Goal: Find specific page/section: Find specific page/section

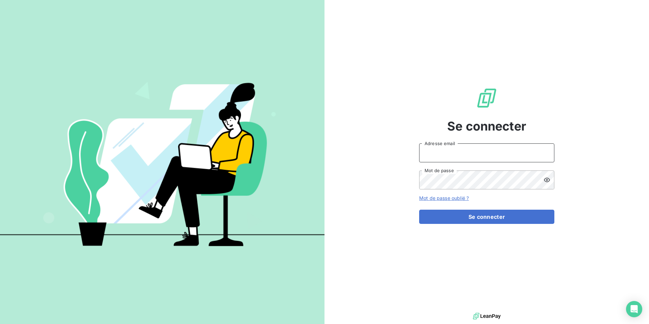
click at [440, 149] on input "Adresse email" at bounding box center [486, 152] width 135 height 19
type input "[PERSON_NAME][EMAIL_ADDRESS][DOMAIN_NAME]"
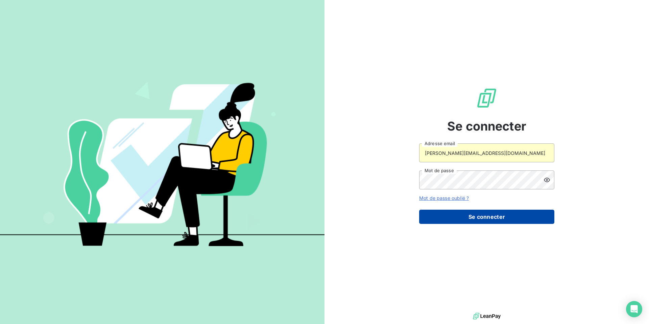
click at [456, 217] on button "Se connecter" at bounding box center [486, 216] width 135 height 14
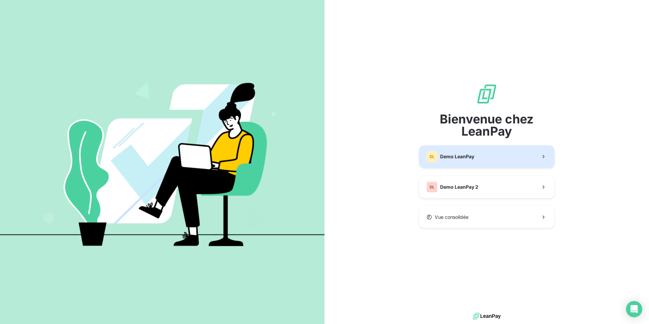
click at [490, 159] on button "DL Demo LeanPay" at bounding box center [486, 156] width 135 height 22
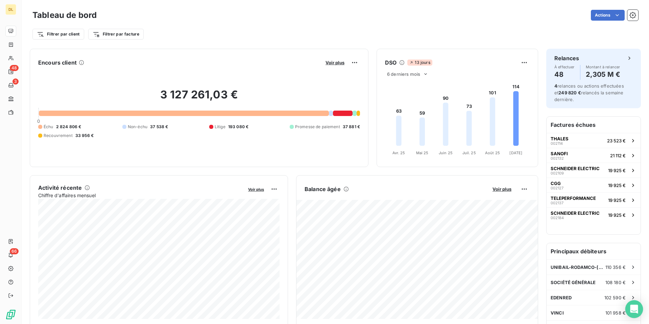
click at [637, 310] on icon "Open Intercom Messenger" at bounding box center [633, 308] width 9 height 9
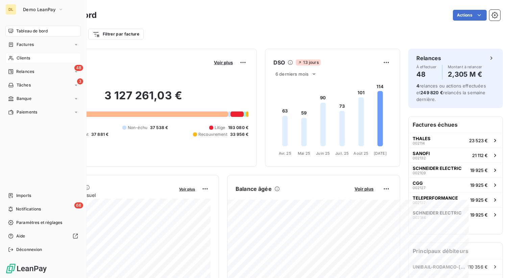
click at [22, 59] on span "Clients" at bounding box center [24, 58] width 14 height 6
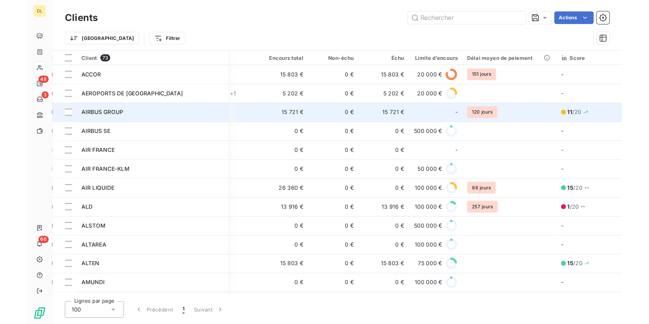
scroll to position [0, 175]
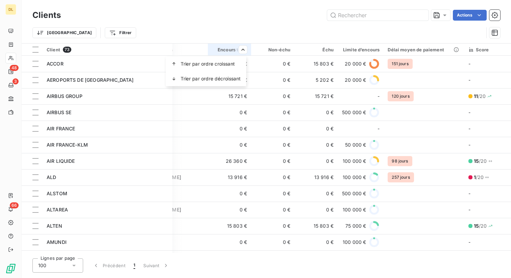
click at [241, 51] on html "DL 48 3 66 Clients Actions Trier Filtrer Client 73 Plan de relance Groupe de cl…" at bounding box center [255, 139] width 511 height 278
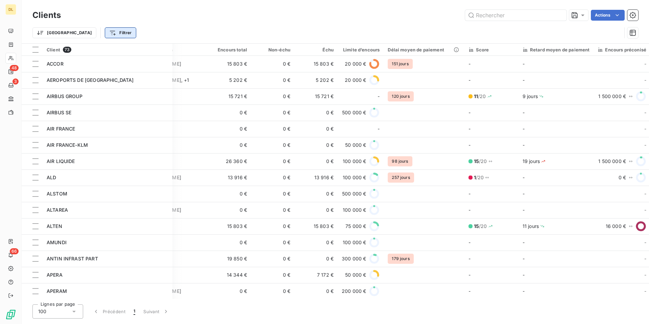
click at [79, 34] on html "DL 48 3 66 Clients Actions Trier Filtrer Client 73 Plan de relance Groupe de cl…" at bounding box center [324, 162] width 649 height 324
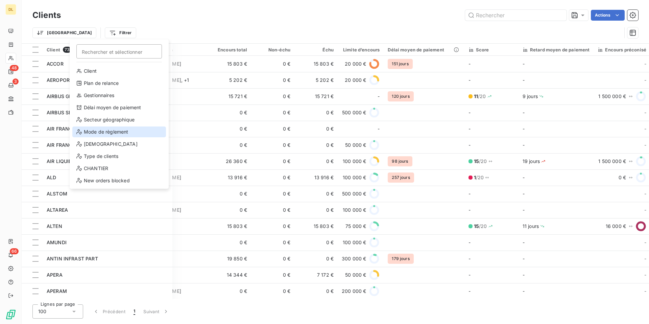
click at [105, 132] on div "Mode de règlement" at bounding box center [119, 131] width 94 height 11
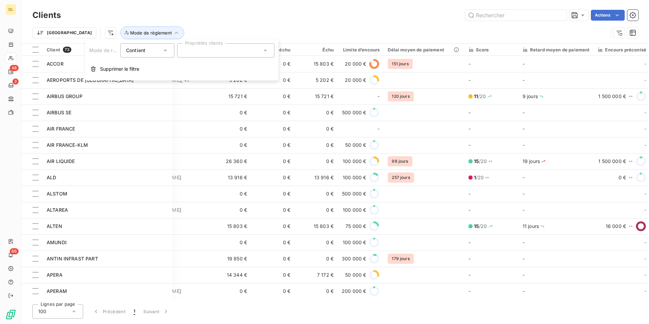
click at [152, 49] on div "Contient" at bounding box center [144, 50] width 36 height 9
click at [156, 50] on div "Contient" at bounding box center [144, 50] width 36 height 9
click at [157, 50] on div "Contient" at bounding box center [144, 50] width 36 height 9
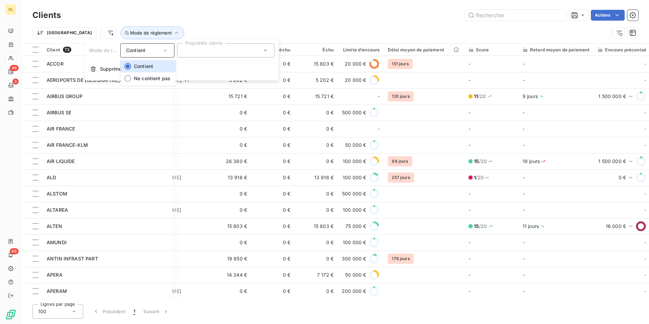
click at [157, 50] on div "Contient" at bounding box center [144, 50] width 36 height 9
click at [194, 50] on div at bounding box center [225, 50] width 97 height 14
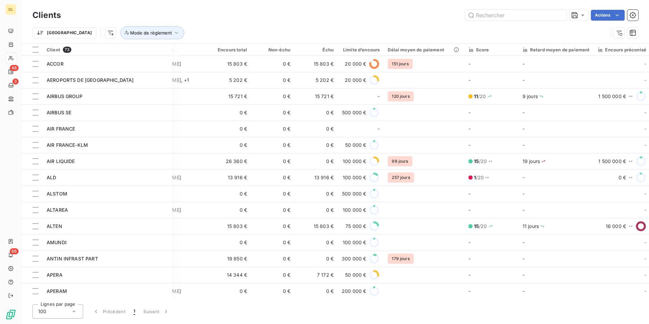
click at [170, 31] on div "Trier Mode de règlement" at bounding box center [319, 32] width 575 height 13
click at [132, 36] on button "Mode de règlement" at bounding box center [152, 32] width 64 height 13
click at [201, 44] on div at bounding box center [225, 50] width 97 height 14
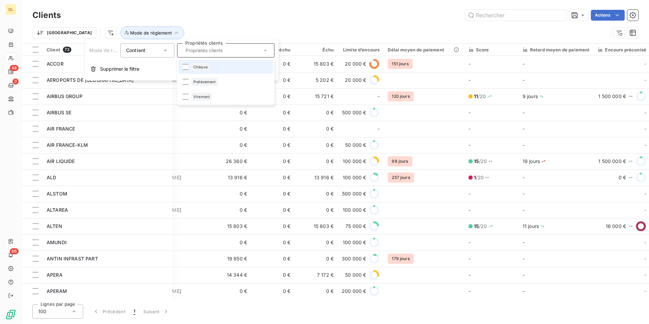
click at [157, 16] on div "Actions" at bounding box center [353, 15] width 569 height 11
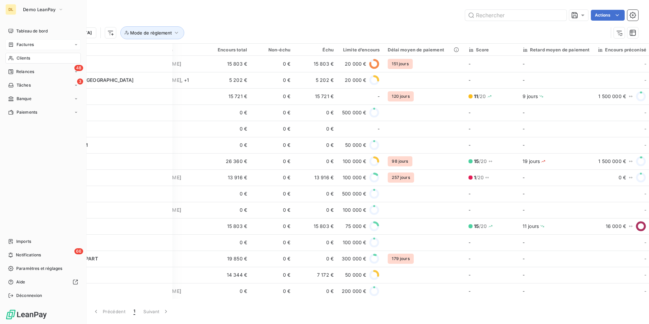
click at [18, 45] on span "Factures" at bounding box center [25, 45] width 17 height 6
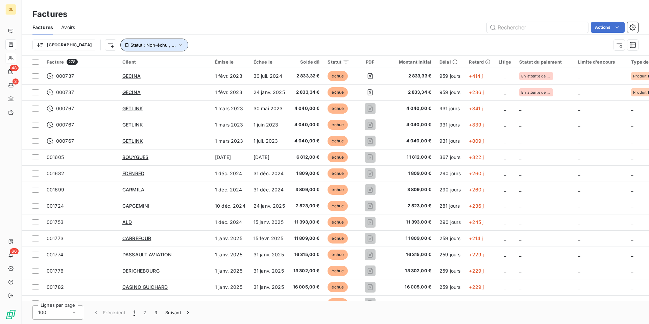
click at [137, 46] on span "Statut : Non-échu , ..." at bounding box center [152, 44] width 45 height 5
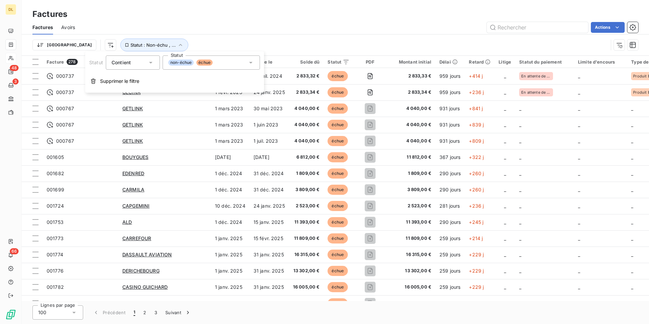
click at [227, 61] on div "non-échue échue" at bounding box center [210, 62] width 97 height 14
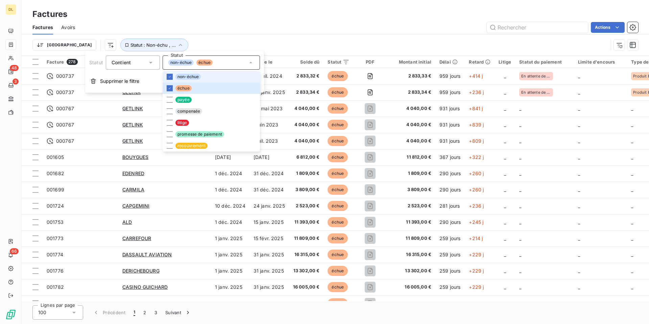
click at [197, 15] on div "Factures" at bounding box center [335, 14] width 627 height 12
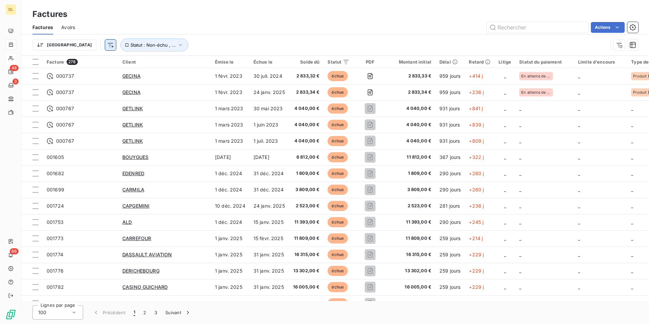
click at [74, 46] on html "DL 48 3 66 Factures Factures Avoirs Actions Trier Statut : Non-échu , ... Factu…" at bounding box center [324, 162] width 649 height 324
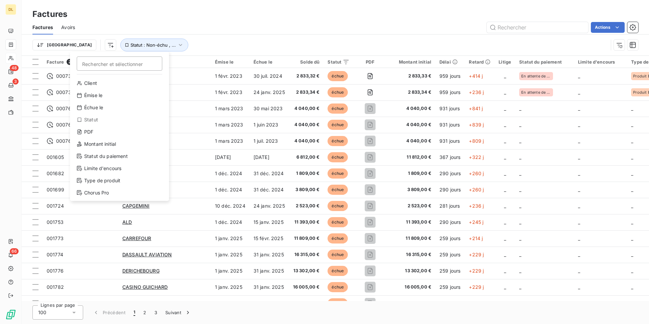
click at [98, 162] on div "Client Émise le Échue le Statut PDF Montant initial Statut du paiement Limite d…" at bounding box center [120, 138] width 94 height 120
click at [100, 155] on div "Statut du paiement" at bounding box center [120, 156] width 94 height 11
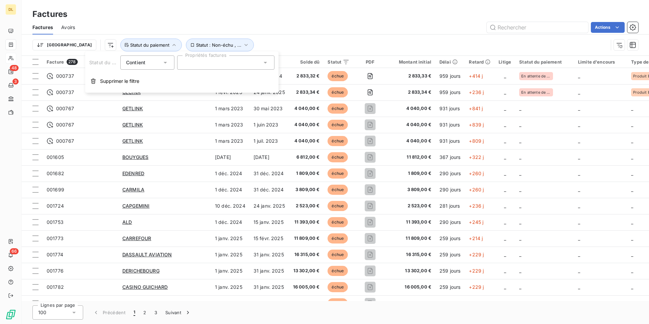
click at [196, 66] on div at bounding box center [225, 62] width 97 height 14
click at [171, 44] on icon "button" at bounding box center [174, 45] width 7 height 7
click at [197, 62] on div at bounding box center [225, 62] width 97 height 14
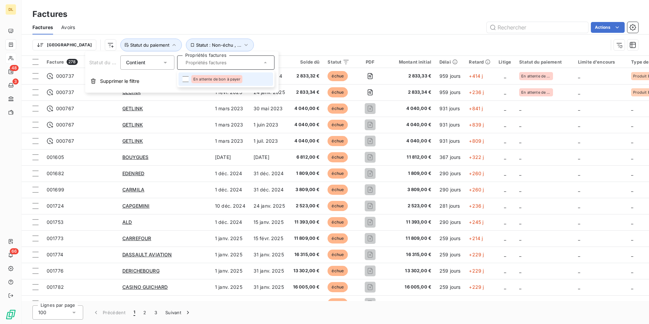
click at [132, 24] on div "Actions" at bounding box center [360, 27] width 555 height 11
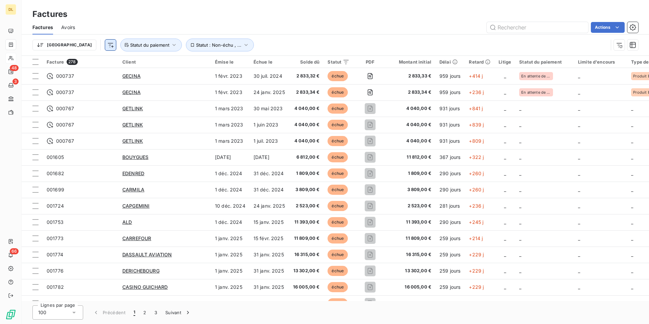
click at [74, 44] on html "DL 48 3 66 Factures Factures Avoirs Actions Trier Statut : Non-échu , ... Statu…" at bounding box center [324, 162] width 649 height 324
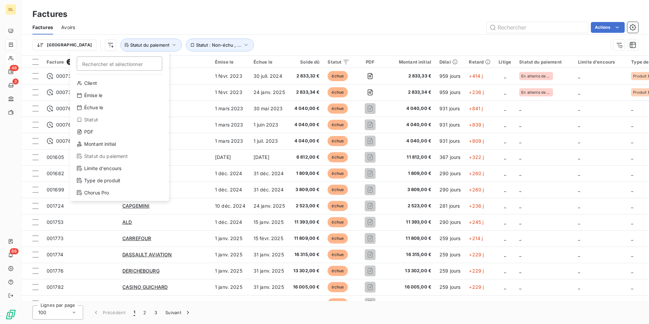
click at [117, 24] on html "DL 48 3 66 Factures Factures Avoirs Actions Trier Rechercher et sélectionner Cl…" at bounding box center [324, 162] width 649 height 324
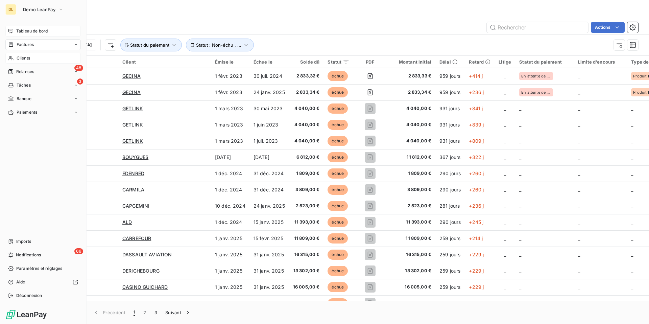
click at [12, 33] on icon at bounding box center [10, 30] width 5 height 5
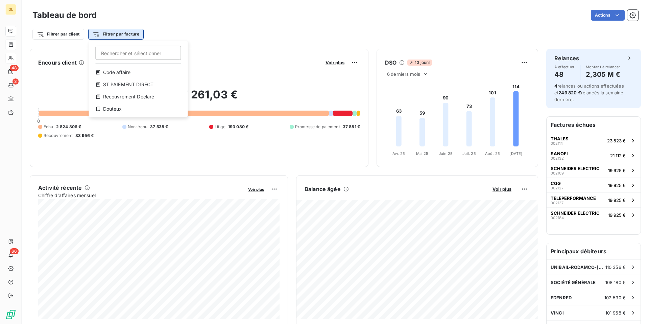
click at [124, 34] on html "DL 48 3 66 Tableau de bord Actions Filtrer par client Filtrer par facture Reche…" at bounding box center [324, 162] width 649 height 324
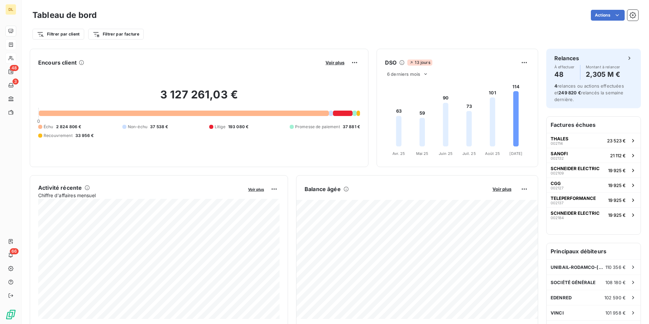
click at [64, 31] on html "DL 48 3 66 Tableau de bord Actions Filtrer par client Filtrer par facture Encou…" at bounding box center [324, 162] width 649 height 324
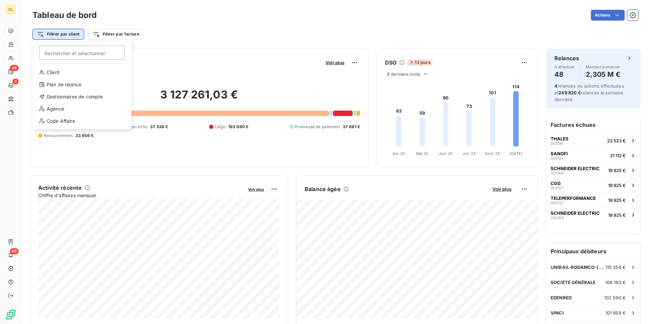
click at [67, 33] on html "DL 48 3 66 Tableau de bord Actions Filtrer par client Rechercher et sélectionne…" at bounding box center [324, 162] width 649 height 324
click at [80, 110] on div "Agence" at bounding box center [82, 108] width 94 height 11
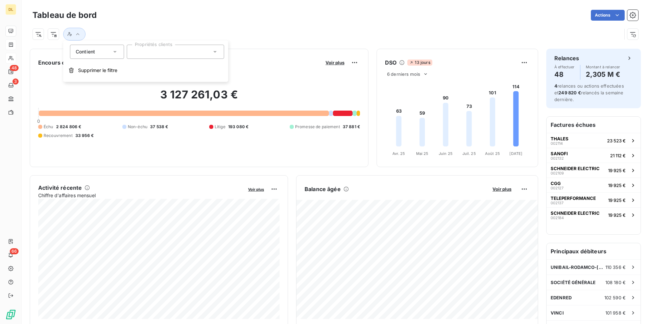
click at [156, 50] on div at bounding box center [175, 52] width 97 height 14
click at [185, 53] on input "text" at bounding box center [171, 52] width 79 height 6
click at [213, 52] on icon at bounding box center [214, 51] width 7 height 7
click at [110, 54] on div "Contient is" at bounding box center [94, 51] width 36 height 9
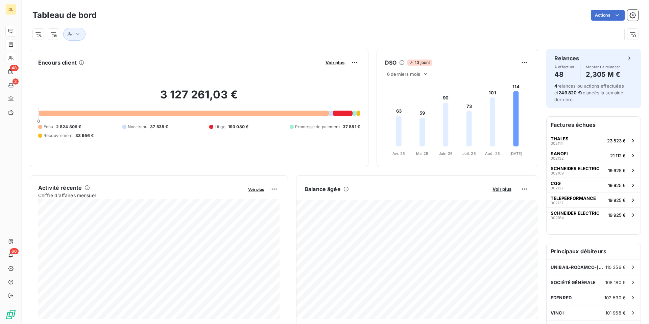
click at [105, 33] on div at bounding box center [326, 34] width 589 height 13
click at [35, 39] on html "DL 48 3 66 Tableau de bord Actions Encours client Voir plus 3 127 261,03 € 0 Éc…" at bounding box center [324, 162] width 649 height 324
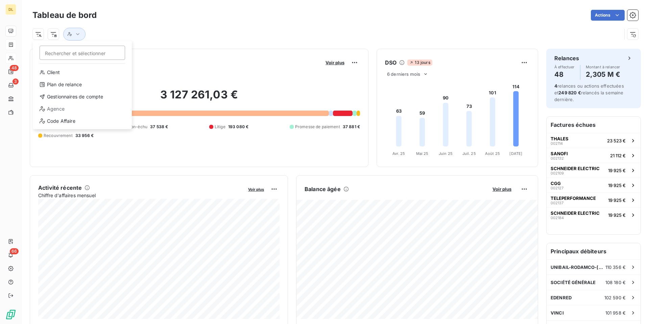
click at [121, 25] on html "DL 48 3 66 Tableau de bord Actions Rechercher et sélectionner Client Plan de re…" at bounding box center [324, 162] width 649 height 324
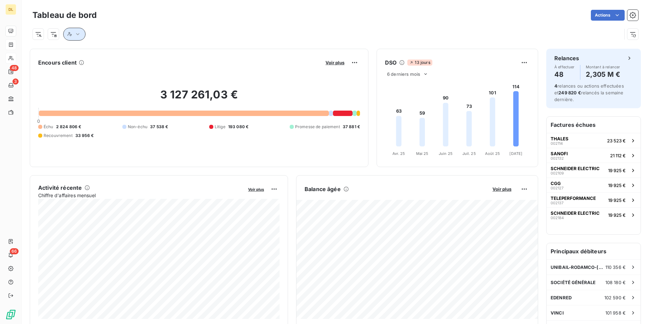
click at [75, 34] on icon "button" at bounding box center [77, 34] width 7 height 7
click at [156, 52] on div at bounding box center [175, 52] width 97 height 14
click at [121, 13] on div "Actions" at bounding box center [371, 15] width 533 height 11
click at [35, 35] on html "DL 48 3 66 Tableau de bord Actions Encours client Voir plus 3 127 261,03 € 0 Éc…" at bounding box center [324, 162] width 649 height 324
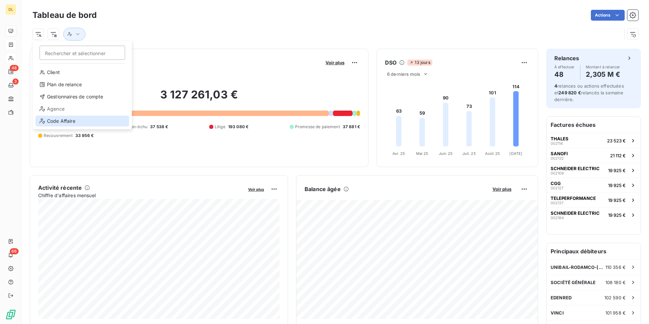
click at [61, 119] on div "Code Affaire" at bounding box center [82, 121] width 94 height 11
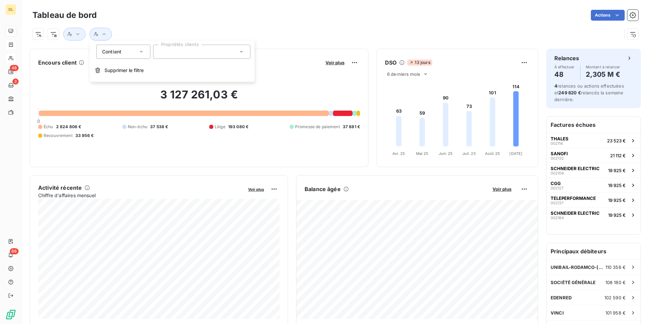
click at [168, 54] on div at bounding box center [201, 52] width 97 height 14
click at [243, 52] on icon at bounding box center [241, 51] width 7 height 7
type input "b"
click at [299, 24] on div at bounding box center [334, 31] width 605 height 18
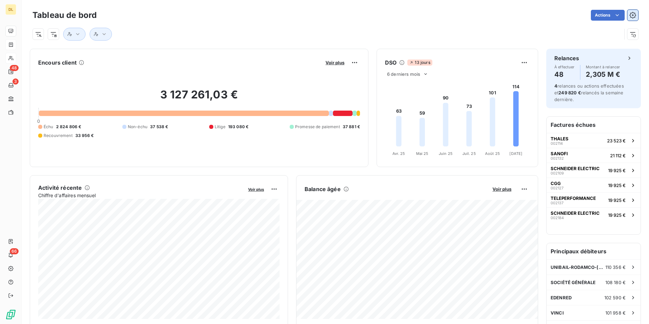
click at [634, 12] on icon "button" at bounding box center [632, 15] width 7 height 7
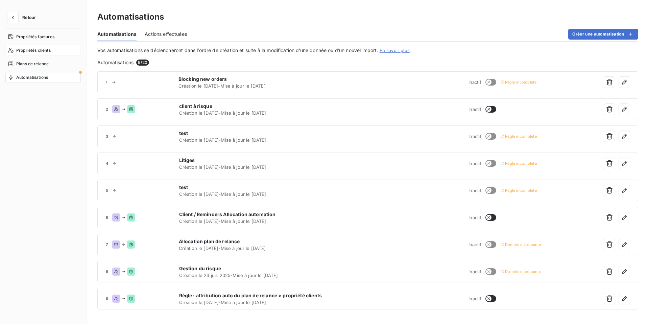
click at [50, 50] on span "Propriétés clients" at bounding box center [33, 50] width 34 height 6
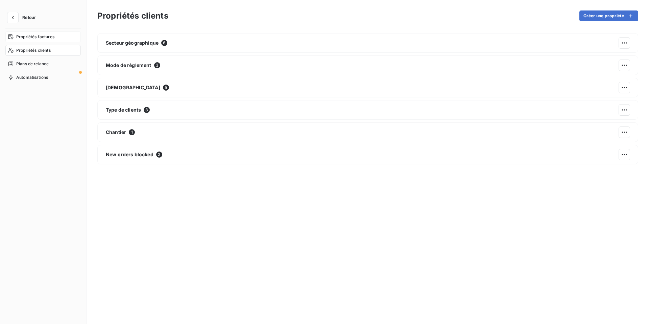
click at [46, 36] on span "Propriétés factures" at bounding box center [35, 37] width 38 height 6
click at [47, 49] on span "Propriétés clients" at bounding box center [33, 50] width 34 height 6
click at [16, 16] on button "button" at bounding box center [12, 17] width 11 height 11
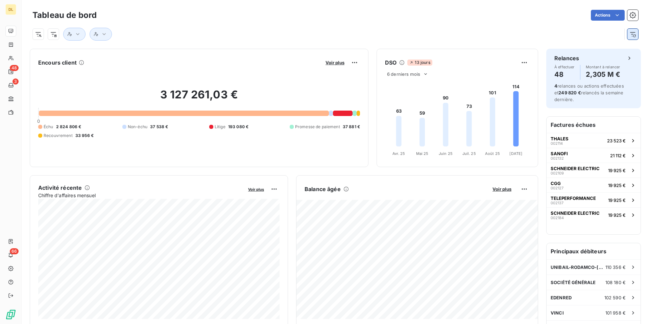
click at [628, 36] on button "button" at bounding box center [632, 34] width 11 height 11
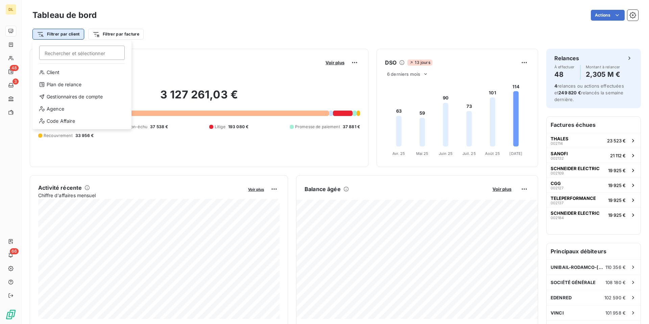
click at [66, 33] on html "DL 48 3 66 Tableau de bord Actions Filtrer par client Rechercher et sélectionne…" at bounding box center [324, 162] width 649 height 324
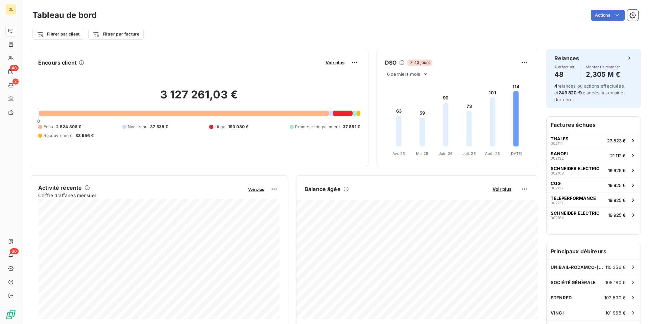
drag, startPoint x: 168, startPoint y: 24, endPoint x: 168, endPoint y: 11, distance: 13.2
click at [168, 24] on html "DL 48 3 66 Tableau de bord Actions Filtrer par client Filtrer par facture Encou…" at bounding box center [324, 162] width 649 height 324
click at [66, 34] on html "DL 48 3 66 Tableau de bord Actions Filtrer par client Filtrer par facture Encou…" at bounding box center [324, 162] width 649 height 324
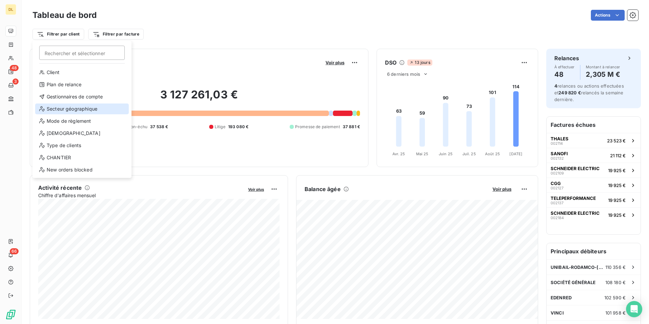
click at [79, 109] on div "Secteur géographique" at bounding box center [82, 108] width 94 height 11
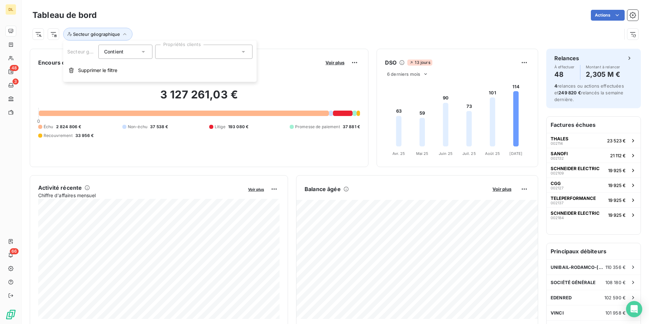
click at [202, 56] on div at bounding box center [203, 52] width 97 height 14
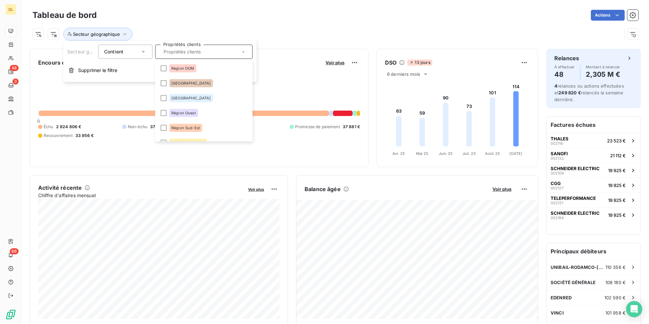
click at [217, 25] on div "Secteur géographique" at bounding box center [334, 31] width 605 height 18
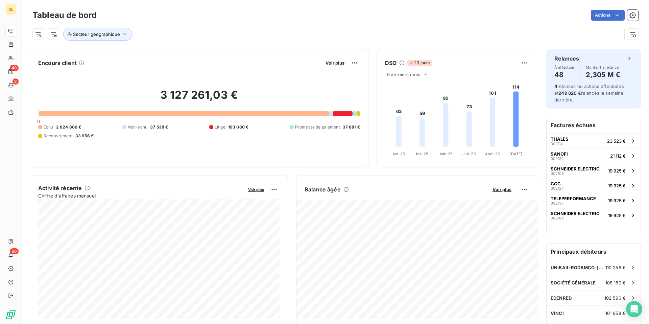
scroll to position [1, 0]
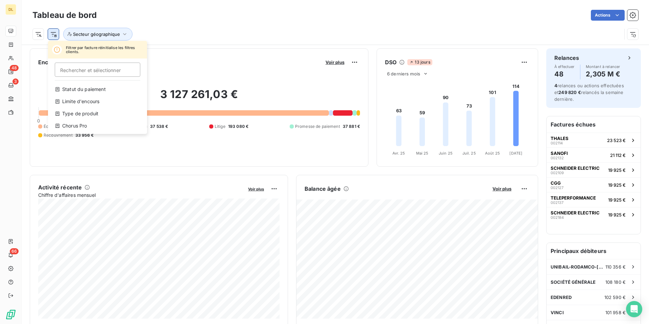
click at [55, 37] on html "DL 48 3 66 Tableau de bord Actions Filtrer par facture réinitialise les filtres…" at bounding box center [324, 162] width 649 height 324
click at [84, 99] on div "Limite d'encours" at bounding box center [98, 101] width 94 height 11
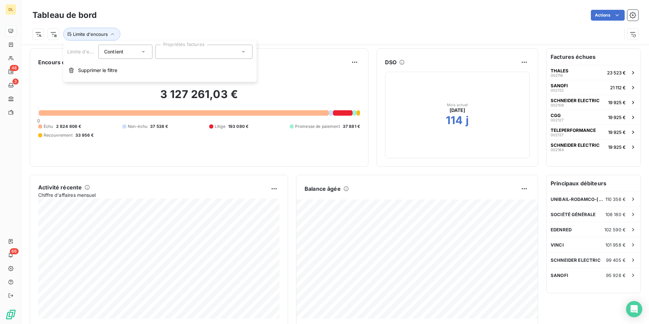
click at [177, 55] on div at bounding box center [203, 52] width 97 height 14
click at [177, 54] on input "text" at bounding box center [200, 52] width 79 height 6
click at [82, 33] on span "Limite d'encours" at bounding box center [90, 33] width 35 height 5
click at [87, 38] on button "Limite d'encours" at bounding box center [91, 34] width 57 height 13
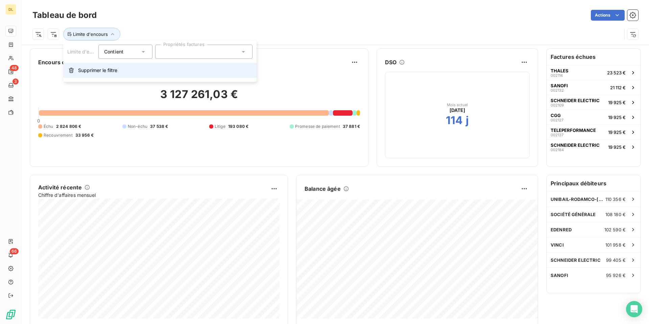
click at [87, 65] on button "Supprimer le filtre" at bounding box center [159, 70] width 193 height 15
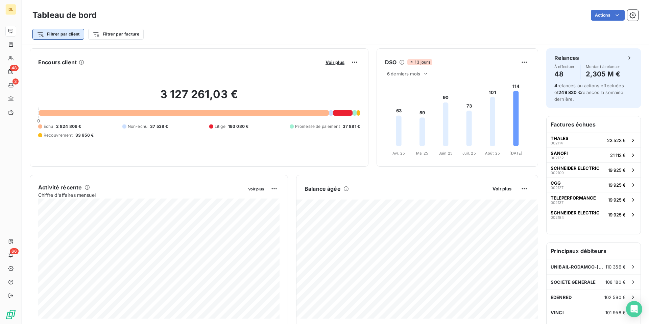
click at [58, 37] on html "DL 48 3 66 Tableau de bord Actions Filtrer par client Filtrer par facture Encou…" at bounding box center [324, 162] width 649 height 324
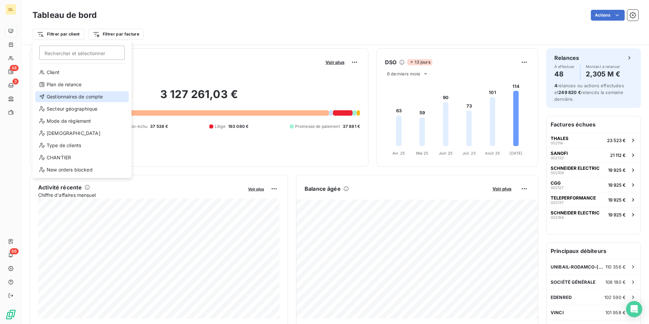
click at [80, 98] on div "Gestionnaires de compte" at bounding box center [82, 96] width 94 height 11
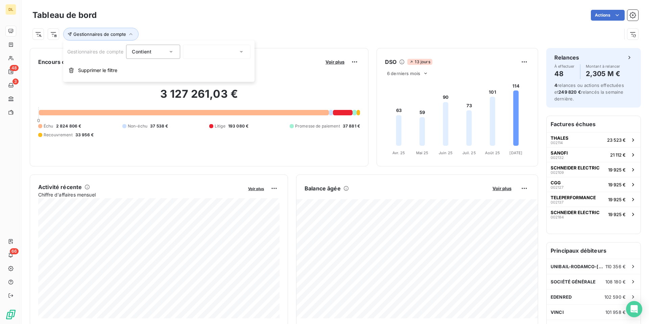
scroll to position [0, 0]
click at [201, 50] on div at bounding box center [217, 52] width 68 height 14
click at [170, 48] on icon at bounding box center [171, 51] width 7 height 7
click at [211, 26] on div "Gestionnaires de compte" at bounding box center [334, 31] width 605 height 18
